Goal: Find specific page/section: Find specific page/section

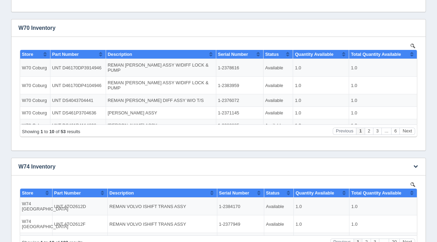
scroll to position [232, 0]
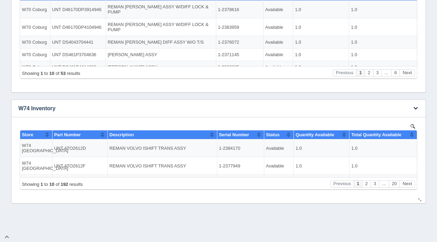
click at [412, 125] on img at bounding box center [412, 126] width 5 height 5
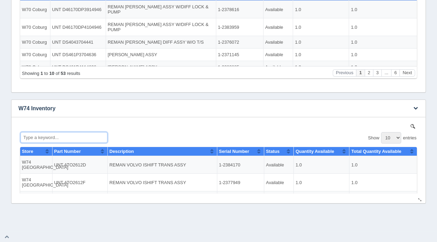
click at [43, 138] on input "Type a keyword..." at bounding box center [63, 137] width 87 height 11
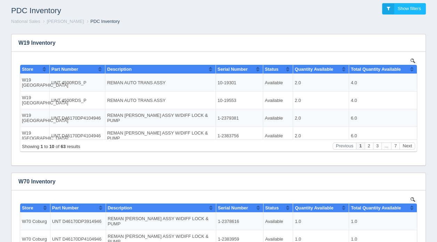
scroll to position [0, 0]
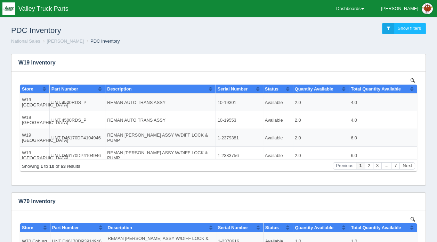
type input "170"
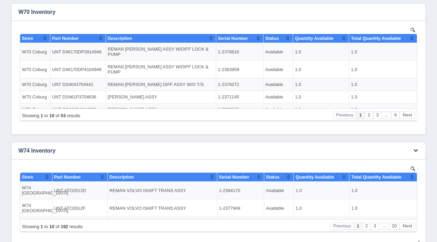
scroll to position [232, 0]
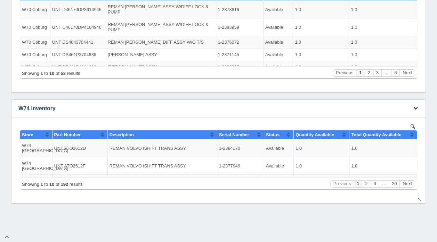
click at [412, 125] on img at bounding box center [412, 126] width 5 height 5
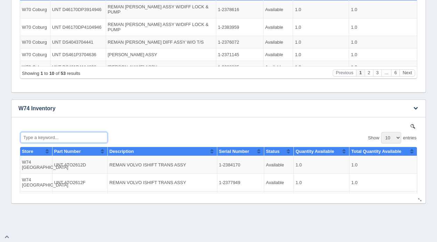
click at [50, 137] on input "Type a keyword..." at bounding box center [63, 137] width 87 height 11
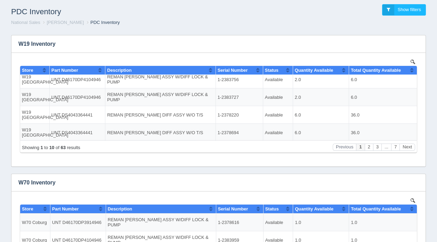
scroll to position [0, 0]
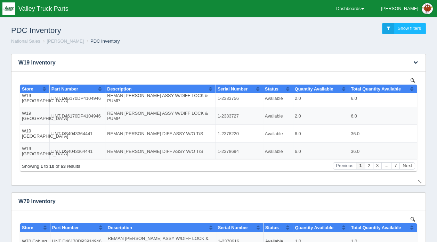
type input "170"
click at [411, 80] on img at bounding box center [412, 80] width 5 height 5
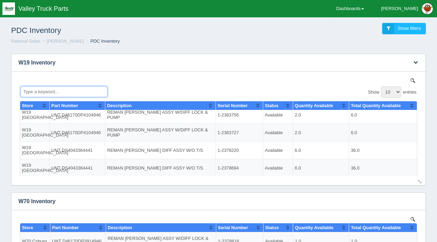
click at [30, 91] on input "Type a keyword..." at bounding box center [63, 91] width 87 height 11
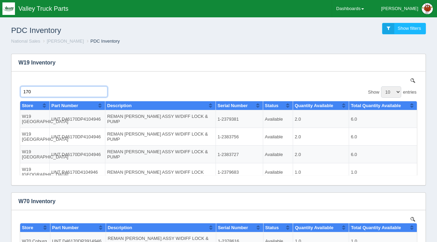
type input "170"
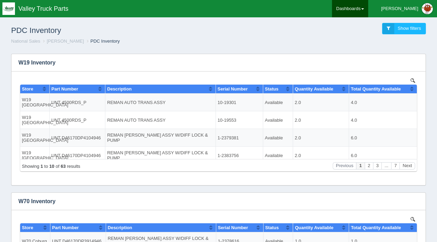
click at [368, 8] on link "Dashboards" at bounding box center [350, 8] width 36 height 17
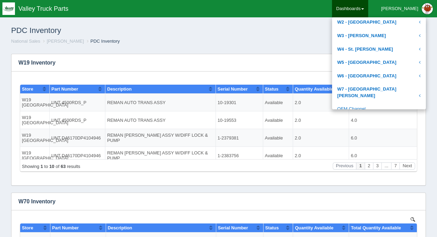
click at [373, 103] on link "OEM Channel" at bounding box center [379, 109] width 94 height 14
